Goal: Answer question/provide support

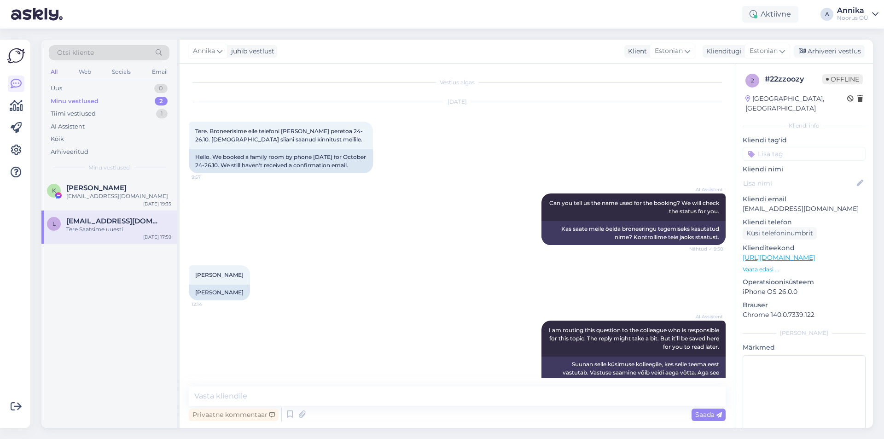
scroll to position [189, 0]
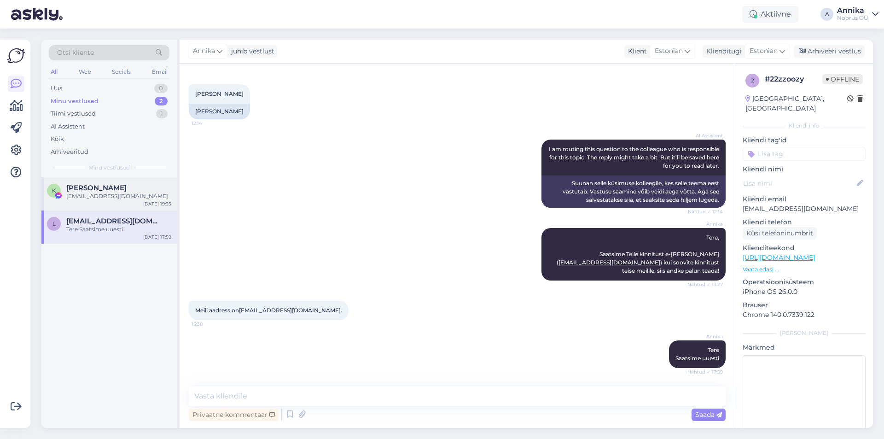
click at [126, 197] on div "[EMAIL_ADDRESS][DOMAIN_NAME]" at bounding box center [118, 196] width 105 height 8
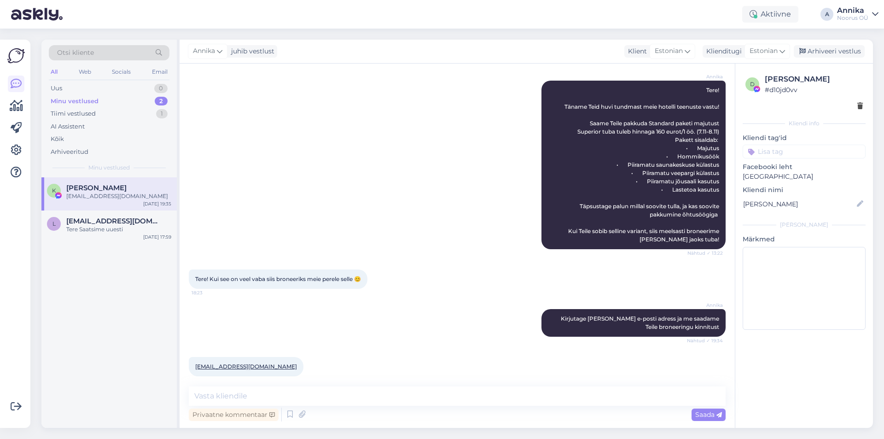
scroll to position [977, 0]
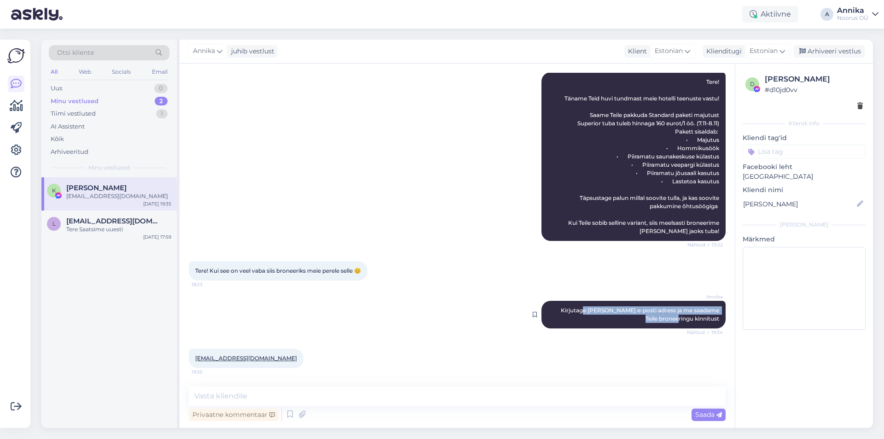
drag, startPoint x: 582, startPoint y: 310, endPoint x: 683, endPoint y: 316, distance: 101.4
click at [683, 316] on span "Kirjutage [PERSON_NAME] e-posti adress ja me saadame Teile broneeringu kinnitust" at bounding box center [641, 313] width 160 height 15
drag, startPoint x: 267, startPoint y: 358, endPoint x: 196, endPoint y: 355, distance: 71.4
click at [196, 355] on div "[EMAIL_ADDRESS][DOMAIN_NAME] 19:35" at bounding box center [246, 357] width 115 height 19
copy link "[EMAIL_ADDRESS][DOMAIN_NAME]"
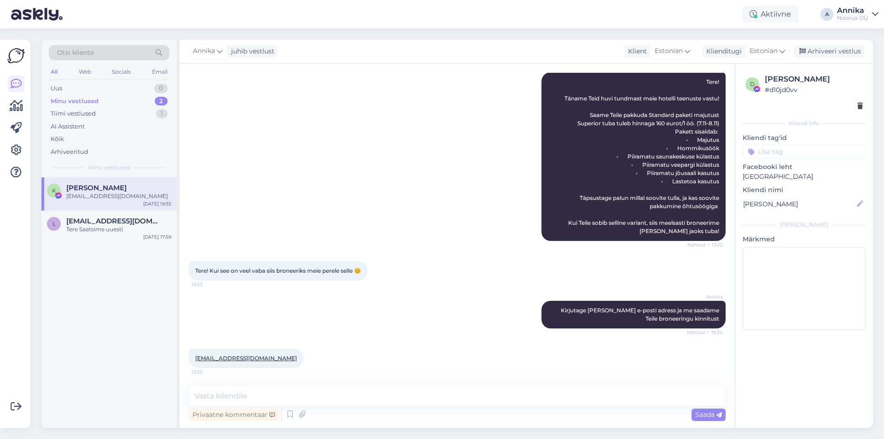
click at [303, 361] on div at bounding box center [307, 357] width 8 height 19
drag, startPoint x: 269, startPoint y: 358, endPoint x: 195, endPoint y: 355, distance: 73.7
click at [195, 355] on div "[EMAIL_ADDRESS][DOMAIN_NAME] 19:35" at bounding box center [246, 357] width 115 height 19
copy link "[EMAIL_ADDRESS][DOMAIN_NAME]"
click at [133, 230] on div "Tere Saatsime uuesti" at bounding box center [118, 229] width 105 height 8
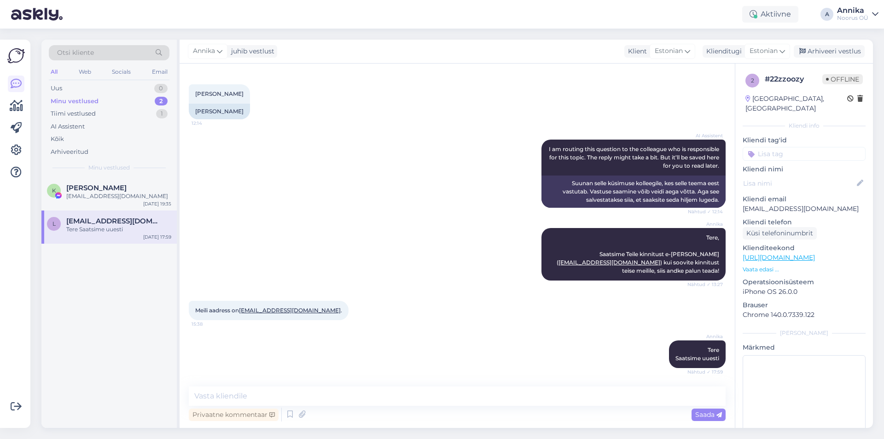
scroll to position [189, 0]
click at [122, 116] on div "Tiimi vestlused 1" at bounding box center [109, 113] width 121 height 13
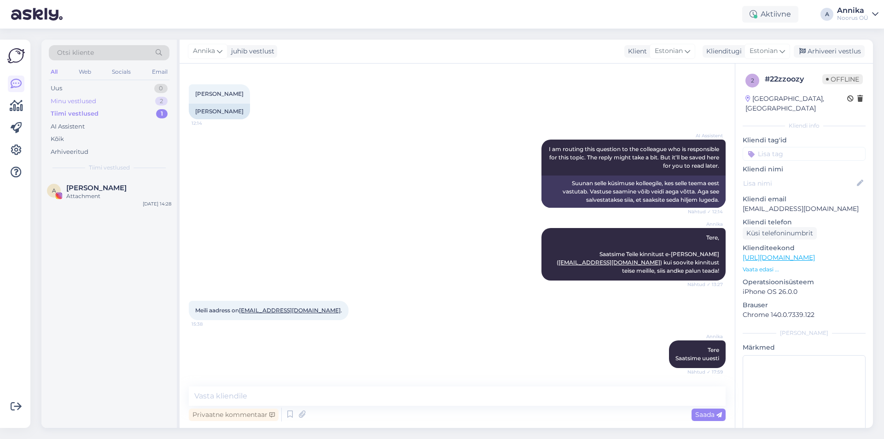
click at [125, 104] on div "Minu vestlused 2" at bounding box center [109, 101] width 121 height 13
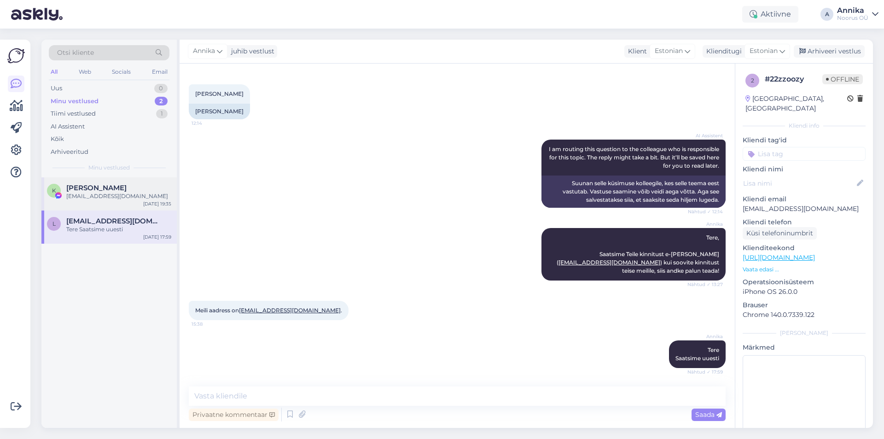
click at [103, 197] on div "[EMAIL_ADDRESS][DOMAIN_NAME]" at bounding box center [118, 196] width 105 height 8
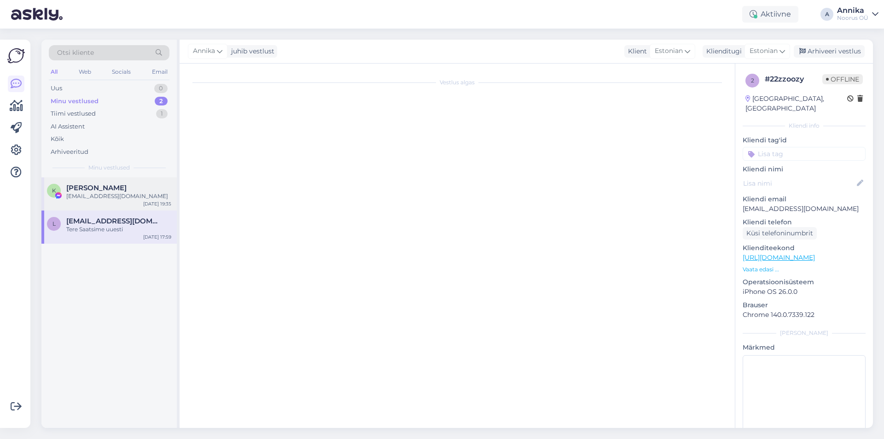
scroll to position [977, 0]
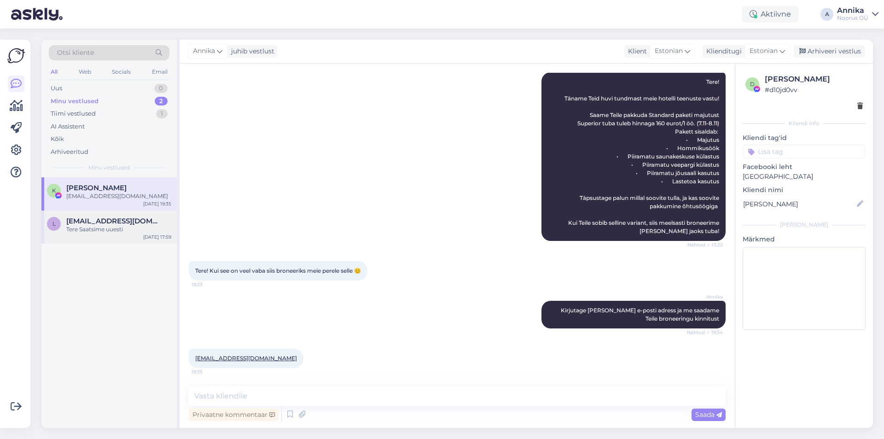
click at [90, 225] on div "Tere Saatsime uuesti" at bounding box center [118, 229] width 105 height 8
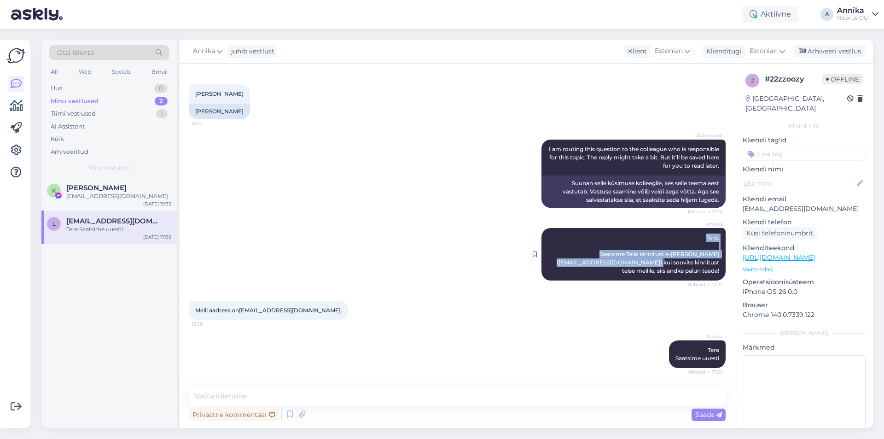
drag, startPoint x: 685, startPoint y: 236, endPoint x: 618, endPoint y: 263, distance: 72.2
click at [618, 263] on div "[PERSON_NAME], Saatsime Teile kinnitust e-[PERSON_NAME] ( [EMAIL_ADDRESS][DOMAI…" at bounding box center [633, 254] width 184 height 52
copy span "Tere, Saatsime Teile kinnitust e-[PERSON_NAME] ( [EMAIL_ADDRESS][DOMAIN_NAME] )"
click at [122, 191] on span "[PERSON_NAME]" at bounding box center [96, 188] width 60 height 8
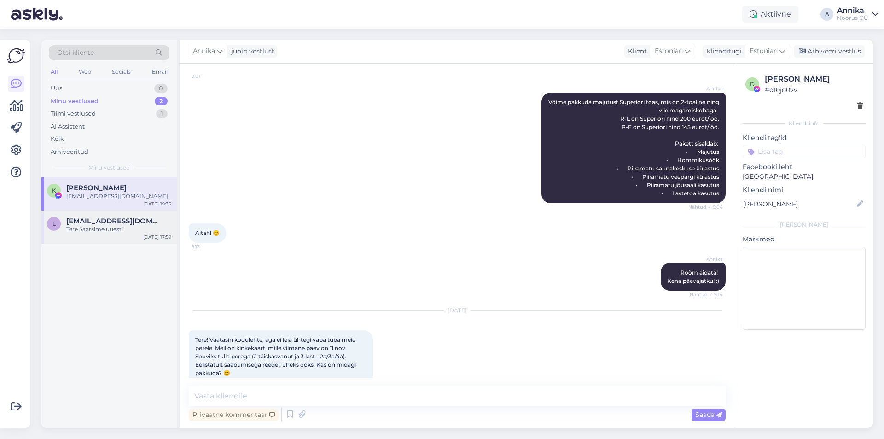
scroll to position [977, 0]
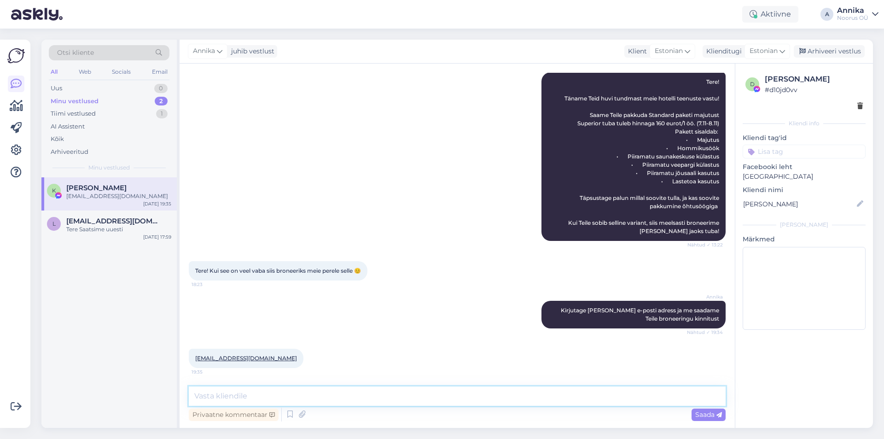
click at [467, 393] on textarea at bounding box center [457, 395] width 537 height 19
paste textarea "Tere, Saatsime Teile kinnitust e-[PERSON_NAME] ([EMAIL_ADDRESS][DOMAIN_NAME])"
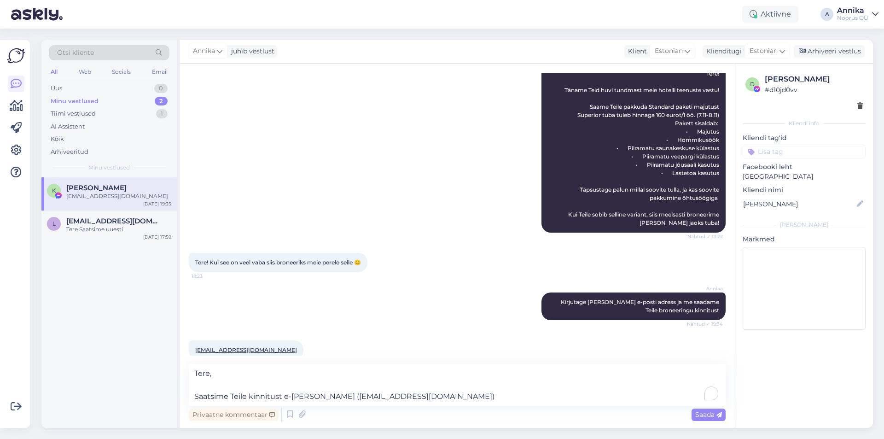
scroll to position [1000, 0]
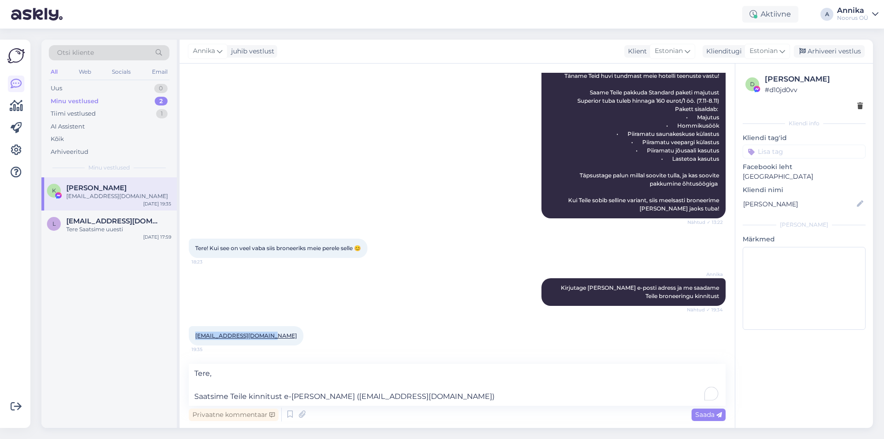
drag, startPoint x: 249, startPoint y: 334, endPoint x: 204, endPoint y: 335, distance: 45.1
click at [196, 332] on div "[EMAIL_ADDRESS][DOMAIN_NAME] 19:35" at bounding box center [246, 335] width 115 height 19
copy link "[EMAIL_ADDRESS][DOMAIN_NAME]"
drag, startPoint x: 426, startPoint y: 395, endPoint x: 339, endPoint y: 390, distance: 87.6
click at [339, 390] on textarea "Tere, Saatsime Teile kinnitust e-[PERSON_NAME] ([EMAIL_ADDRESS][DOMAIN_NAME])" at bounding box center [457, 385] width 537 height 42
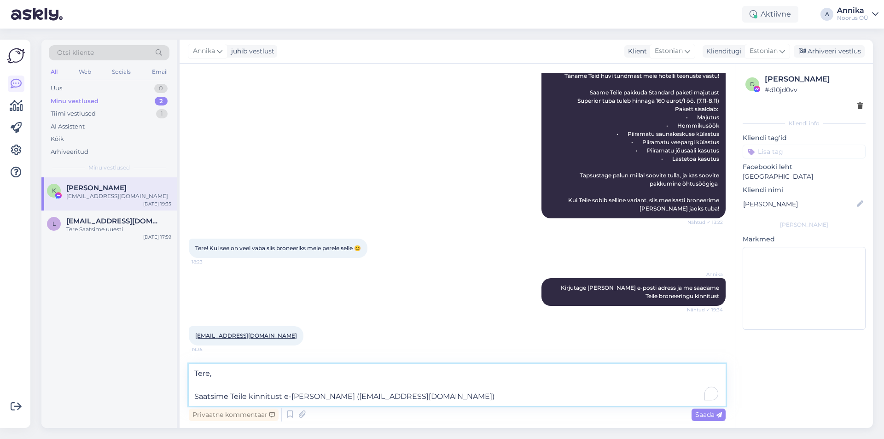
paste textarea "Salusklaarika"
click at [445, 399] on textarea "Tere, Saatsime Teile kinnitust e-[PERSON_NAME] ([EMAIL_ADDRESS][DOMAIN_NAME])" at bounding box center [457, 385] width 537 height 42
click at [560, 368] on textarea "Tere, Saatsime Teile kinnitust e-[PERSON_NAME] ([EMAIL_ADDRESS][DOMAIN_NAME])." at bounding box center [457, 385] width 537 height 42
type textarea "Tere Saatsime Teile kinnitust e-[PERSON_NAME] ([EMAIL_ADDRESS][DOMAIN_NAME])."
click at [704, 411] on span "Saada" at bounding box center [708, 414] width 27 height 8
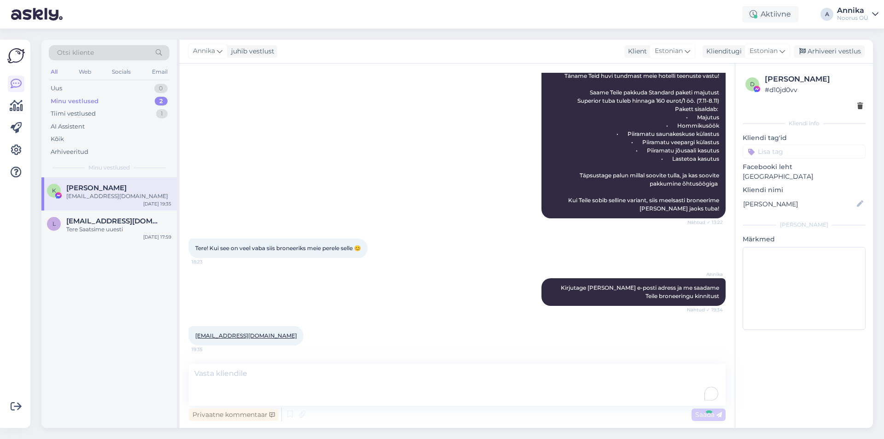
scroll to position [1061, 0]
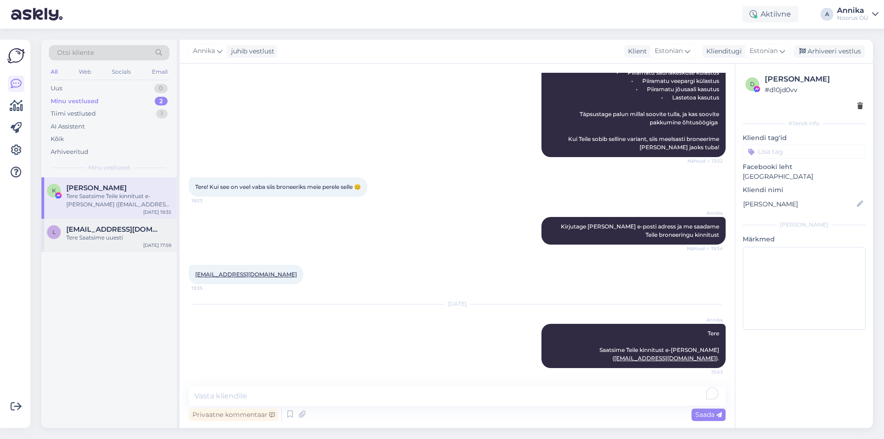
click at [98, 229] on span "[EMAIL_ADDRESS][DOMAIN_NAME]" at bounding box center [114, 229] width 96 height 8
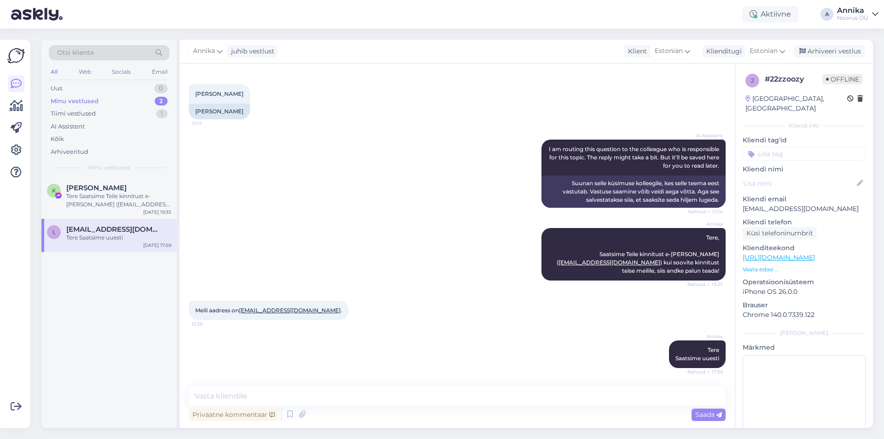
scroll to position [189, 0]
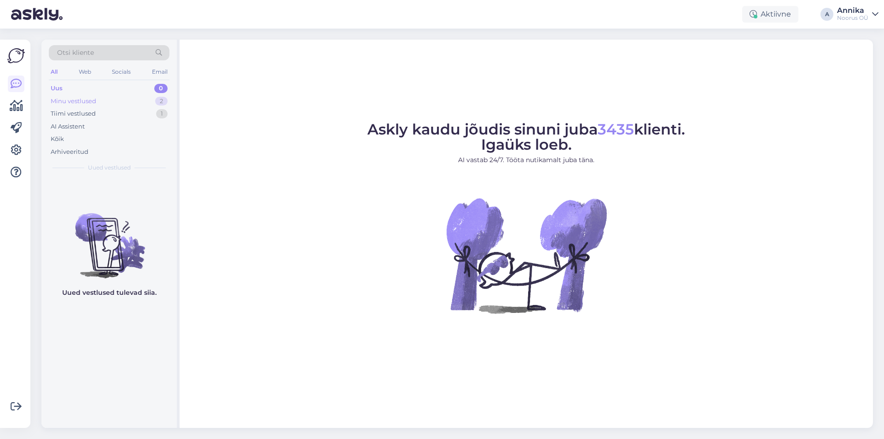
click at [127, 100] on div "Minu vestlused 2" at bounding box center [109, 101] width 121 height 13
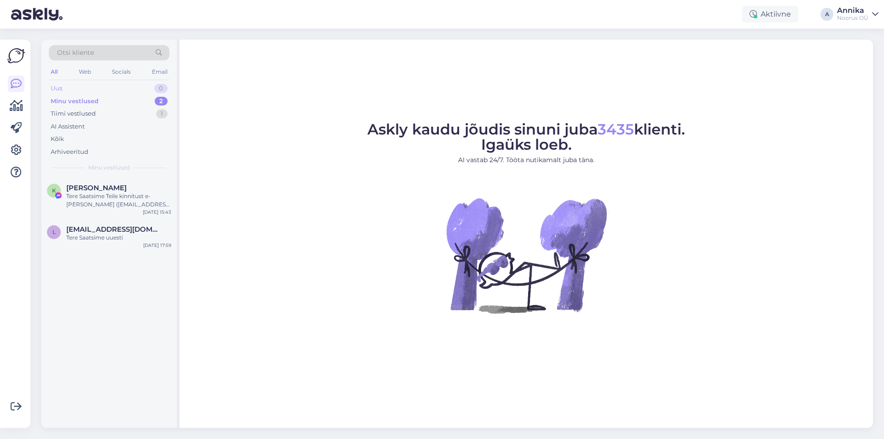
click at [135, 91] on div "Uus 0" at bounding box center [109, 88] width 121 height 13
